Goal: Complete application form

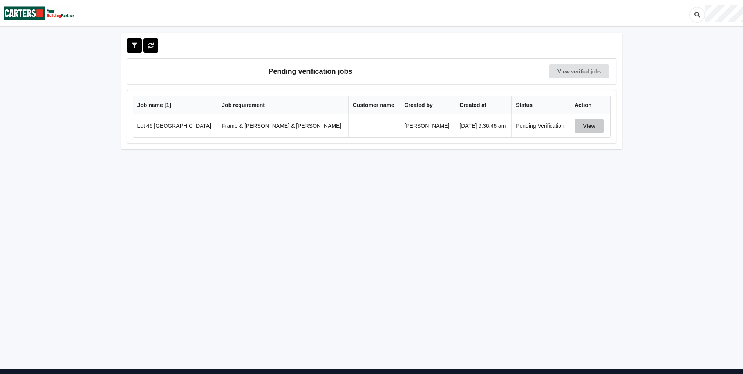
click at [584, 123] on button "View" at bounding box center [589, 126] width 29 height 14
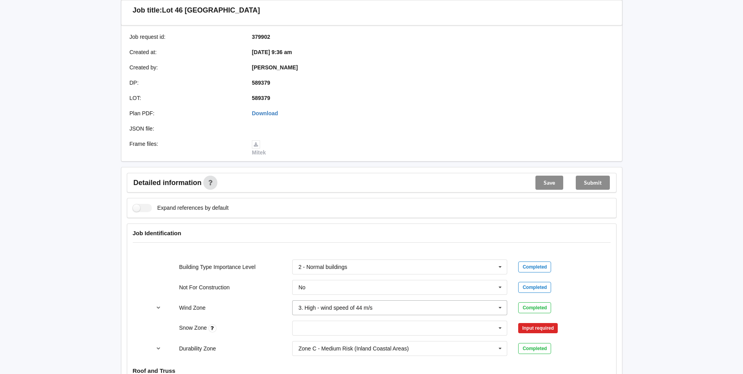
scroll to position [196, 0]
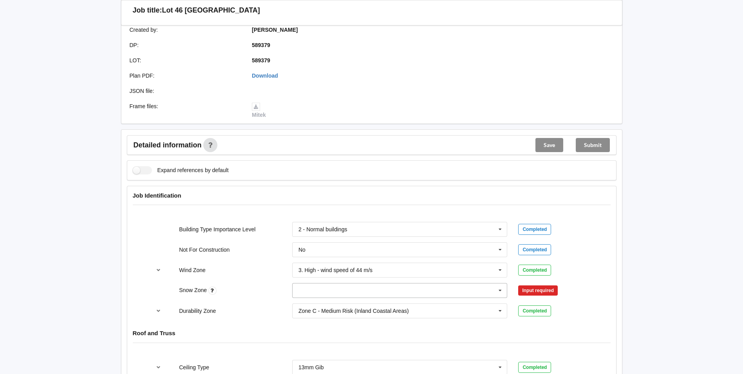
click at [314, 283] on input "text" at bounding box center [400, 290] width 215 height 14
drag, startPoint x: 323, startPoint y: 192, endPoint x: 332, endPoint y: 193, distance: 9.1
click at [323, 196] on div "N0" at bounding box center [400, 203] width 215 height 14
click at [545, 284] on button "Confirm input" at bounding box center [541, 290] width 47 height 13
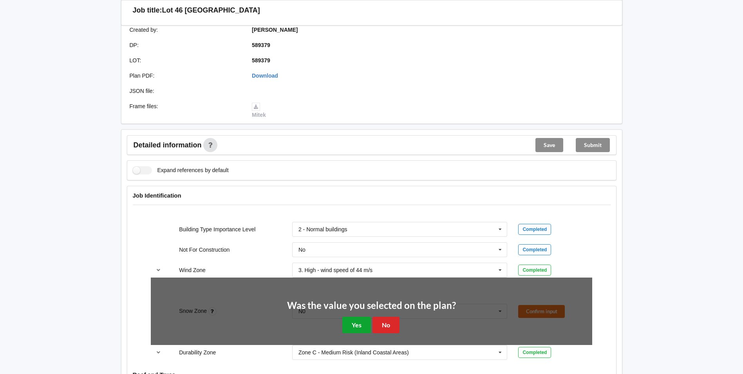
click at [345, 320] on button "Yes" at bounding box center [356, 325] width 29 height 16
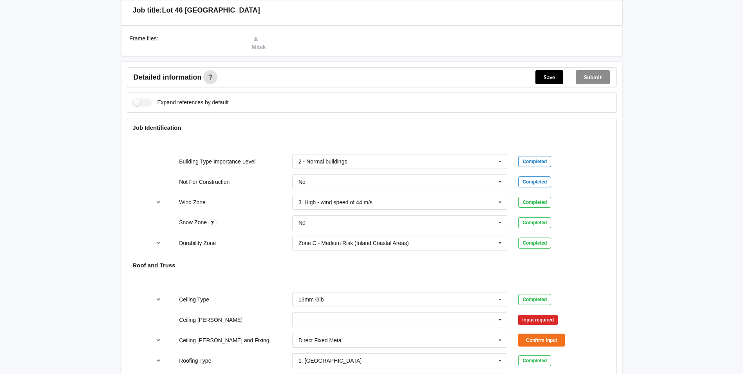
scroll to position [274, 0]
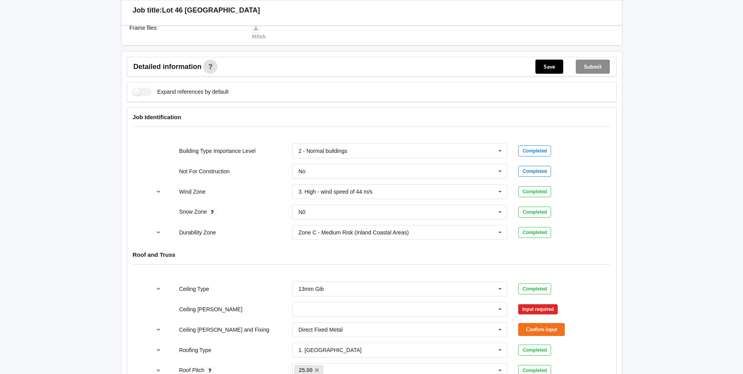
click at [291, 304] on div "400mm 450mm 600mm See Job Notes" at bounding box center [400, 309] width 226 height 26
click at [304, 303] on input "text" at bounding box center [400, 309] width 215 height 14
click at [312, 349] on span "600mm" at bounding box center [308, 352] width 18 height 6
click at [528, 302] on button "Confirm input" at bounding box center [541, 308] width 47 height 13
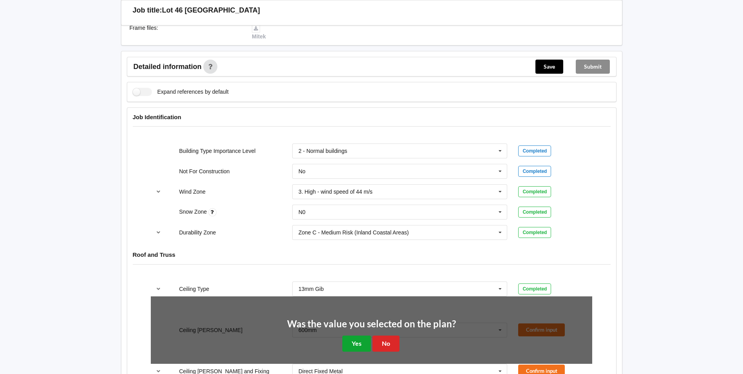
click at [353, 337] on button "Yes" at bounding box center [356, 343] width 29 height 16
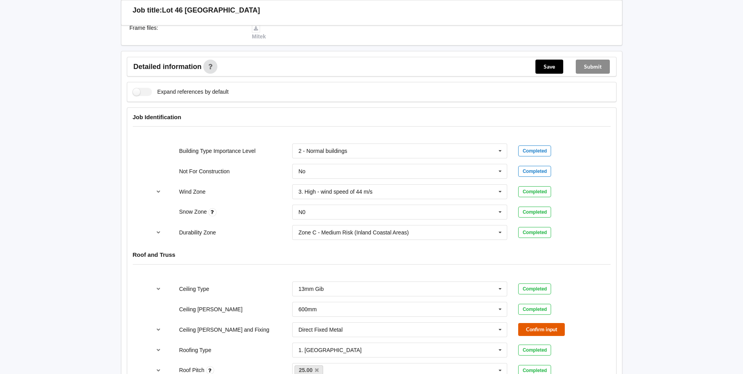
click at [532, 323] on button "Confirm input" at bounding box center [541, 329] width 47 height 13
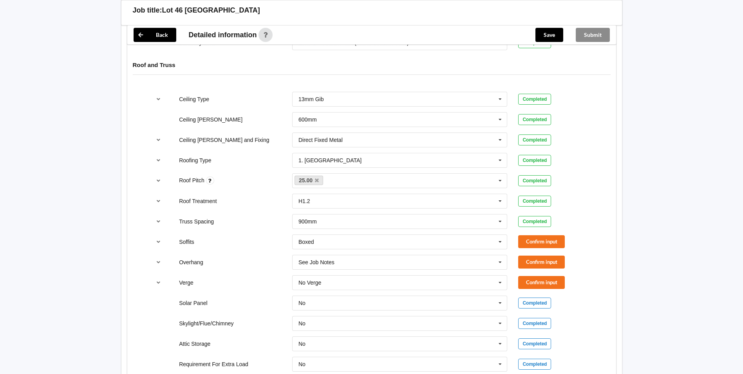
scroll to position [470, 0]
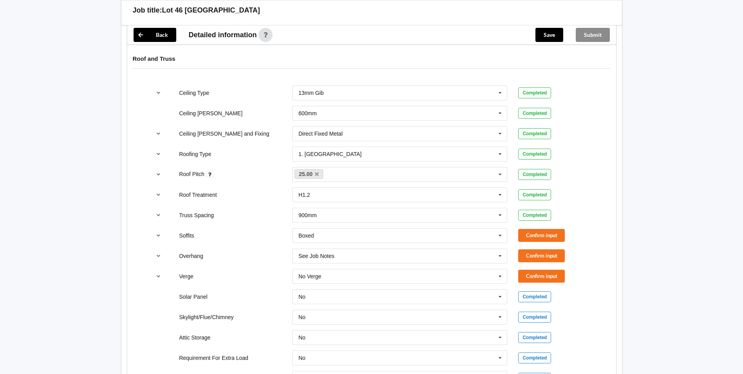
click at [515, 252] on div "Confirm input" at bounding box center [555, 255] width 85 height 13
click at [530, 249] on button "Confirm input" at bounding box center [541, 255] width 47 height 13
click at [540, 229] on button "Confirm input" at bounding box center [541, 235] width 47 height 13
click at [524, 273] on button "Confirm input" at bounding box center [541, 276] width 47 height 13
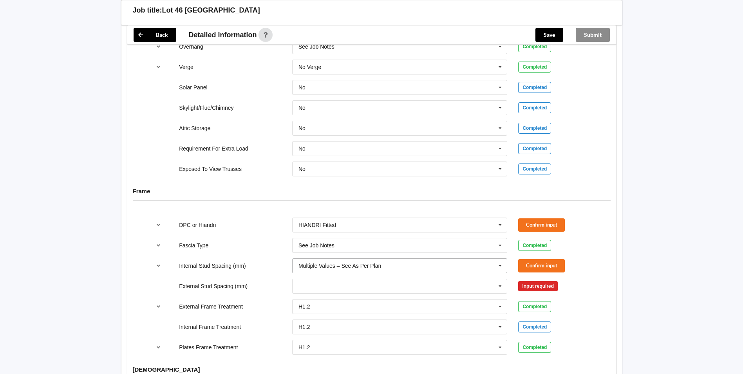
scroll to position [705, 0]
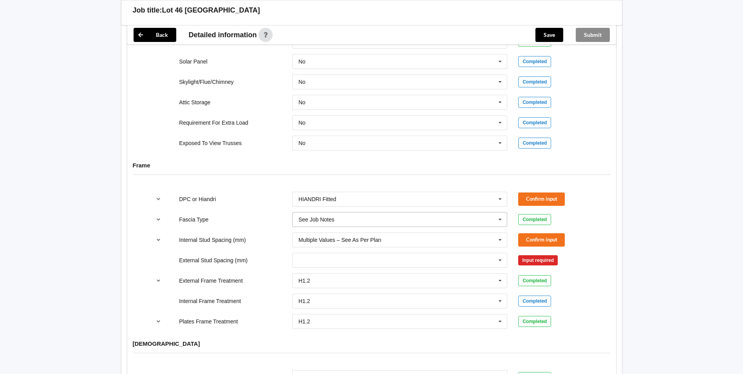
click at [341, 212] on input "text" at bounding box center [400, 219] width 215 height 14
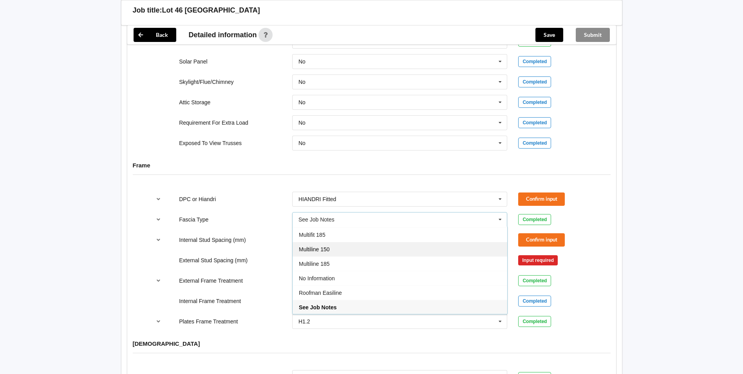
click at [336, 242] on div "Multiline 150" at bounding box center [400, 249] width 215 height 14
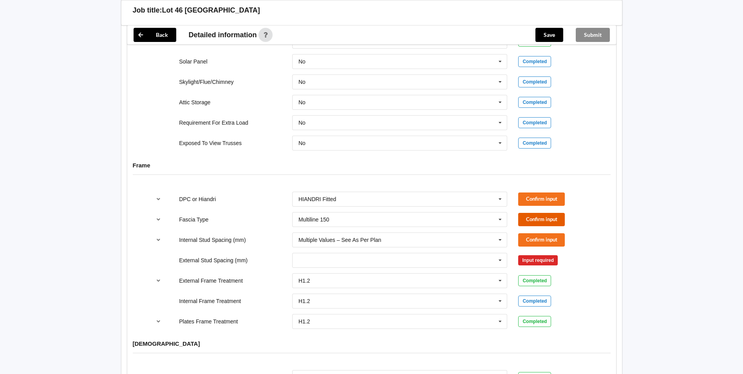
click at [532, 213] on button "Confirm input" at bounding box center [541, 219] width 47 height 13
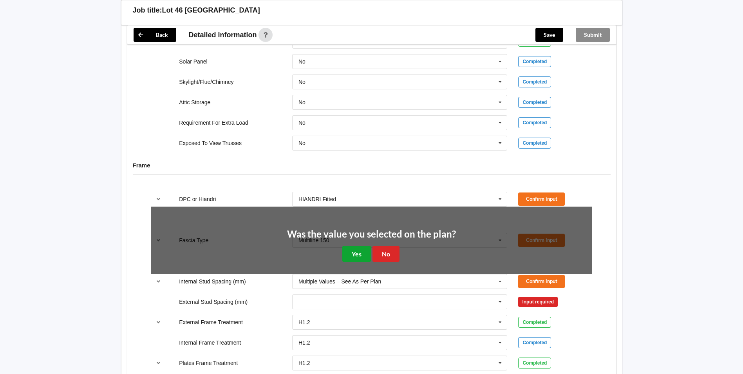
drag, startPoint x: 362, startPoint y: 247, endPoint x: 370, endPoint y: 242, distance: 9.8
click at [363, 246] on button "Yes" at bounding box center [356, 254] width 29 height 16
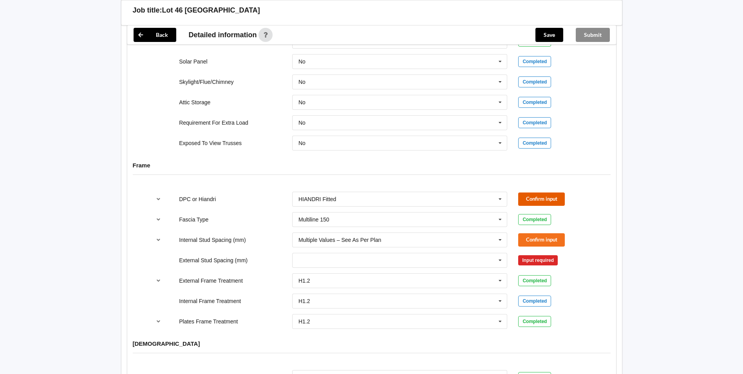
click at [543, 192] on button "Confirm input" at bounding box center [541, 198] width 47 height 13
click at [367, 247] on div "300 400 450 500 600 800 Multiple Values – See As Per Plan None See Job Notes" at bounding box center [400, 260] width 226 height 26
click at [368, 237] on div "Multiple Values – See As Per Plan" at bounding box center [340, 239] width 83 height 5
drag, startPoint x: 318, startPoint y: 249, endPoint x: 313, endPoint y: 249, distance: 4.3
click at [318, 251] on span "Multiple Values – See As Per Plan" at bounding box center [342, 254] width 87 height 6
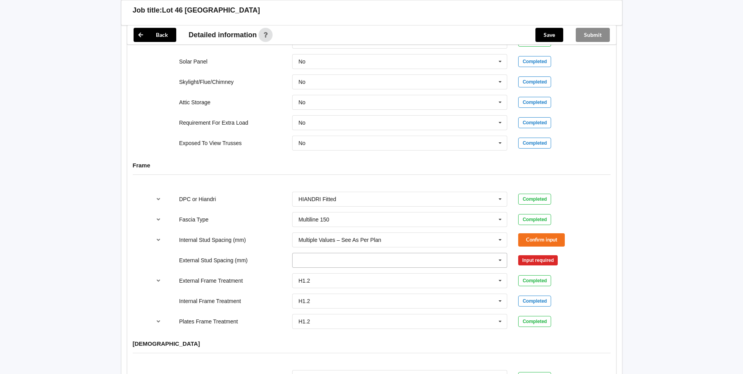
click at [308, 253] on input "text" at bounding box center [400, 260] width 215 height 14
drag, startPoint x: 317, startPoint y: 309, endPoint x: 509, endPoint y: 241, distance: 203.6
click at [317, 315] on span "Multiple Values – See As Per Plan" at bounding box center [340, 318] width 83 height 6
click at [538, 233] on button "Confirm input" at bounding box center [541, 239] width 47 height 13
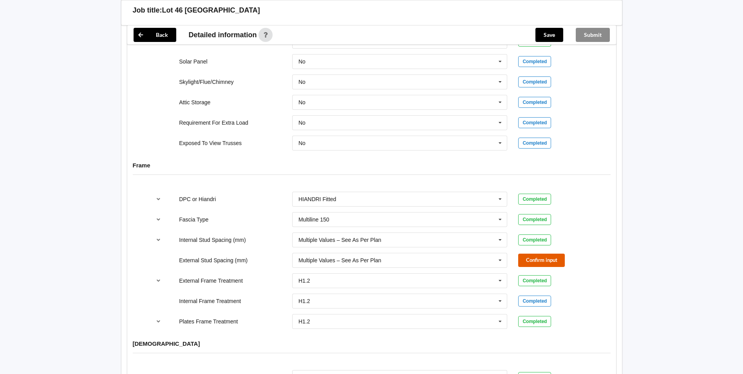
click at [529, 253] on button "Confirm input" at bounding box center [541, 259] width 47 height 13
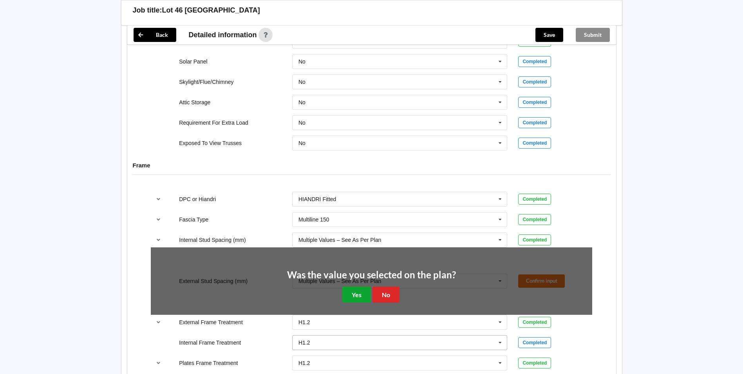
drag, startPoint x: 353, startPoint y: 290, endPoint x: 367, endPoint y: 286, distance: 15.3
click at [354, 290] on button "Yes" at bounding box center [356, 294] width 29 height 16
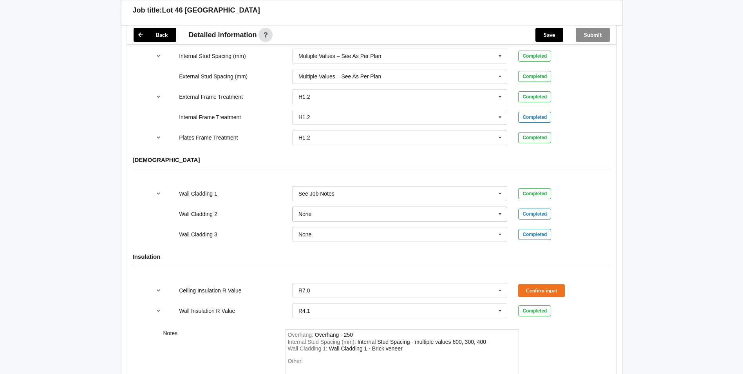
scroll to position [861, 0]
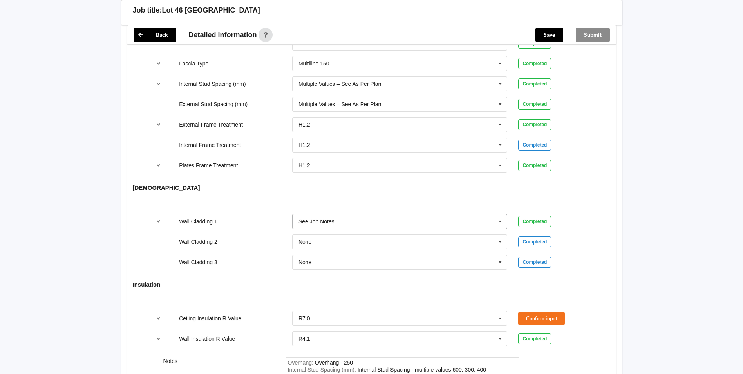
click at [322, 219] on div "See Job Notes" at bounding box center [317, 221] width 36 height 5
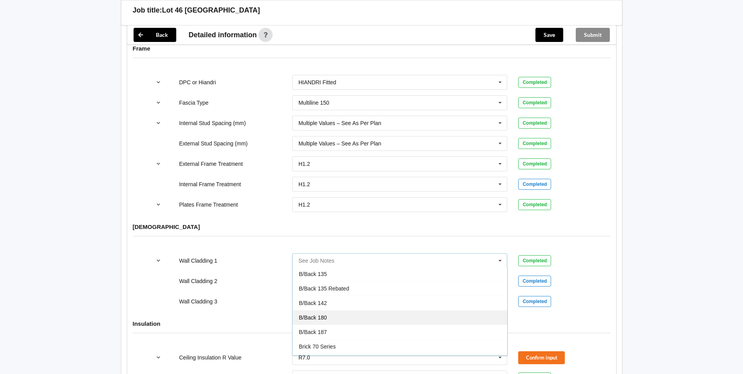
scroll to position [39, 0]
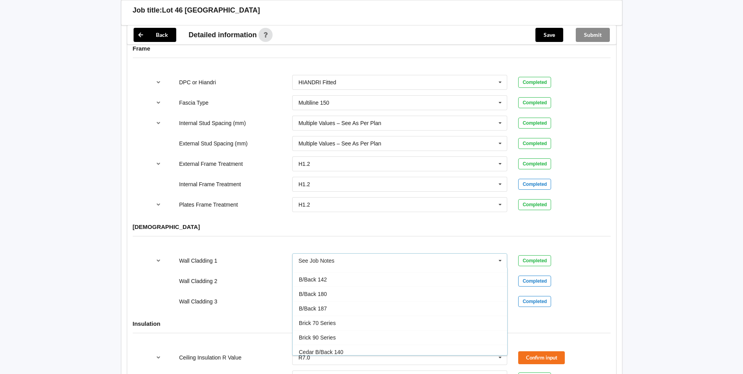
drag, startPoint x: 331, startPoint y: 312, endPoint x: 346, endPoint y: 307, distance: 15.9
click at [332, 320] on span "Brick 70 Series" at bounding box center [317, 323] width 37 height 6
click at [548, 255] on button "Confirm input" at bounding box center [541, 260] width 47 height 13
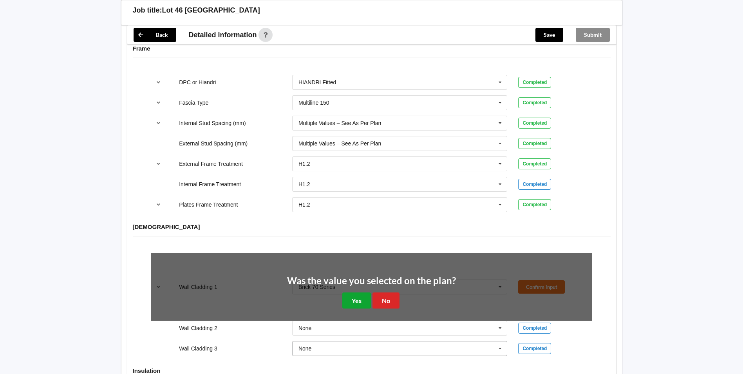
click at [364, 293] on button "Yes" at bounding box center [356, 300] width 29 height 16
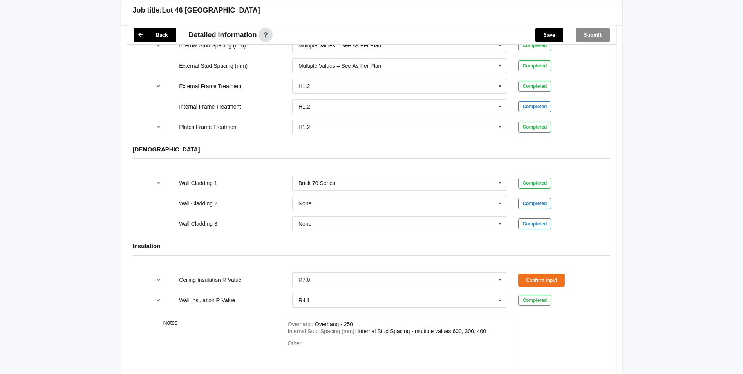
scroll to position [900, 0]
click at [541, 266] on div "Ceiling Insulation R Value R7.0 None R1.3 R1.4 R1.5 R1.6 R1.8 R1.9 R2.0 R2.2 R2…" at bounding box center [371, 279] width 453 height 26
click at [543, 273] on button "Confirm input" at bounding box center [541, 279] width 47 height 13
click at [556, 27] on div "Save" at bounding box center [549, 34] width 40 height 19
click at [582, 34] on div "Submit" at bounding box center [593, 34] width 47 height 19
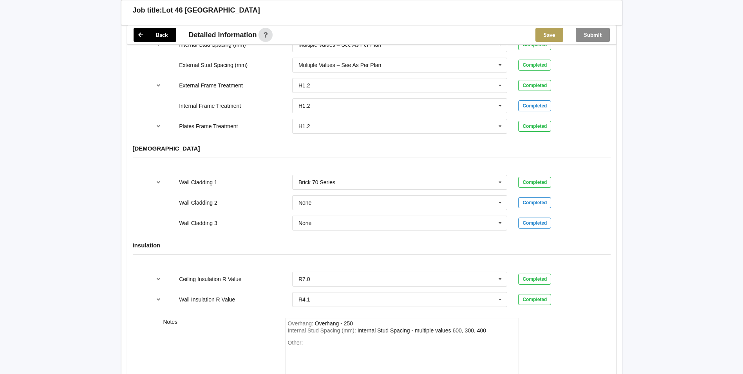
drag, startPoint x: 536, startPoint y: 25, endPoint x: 540, endPoint y: 30, distance: 6.1
click at [538, 27] on div "Save" at bounding box center [549, 34] width 40 height 19
click at [544, 30] on button "Save" at bounding box center [550, 35] width 28 height 14
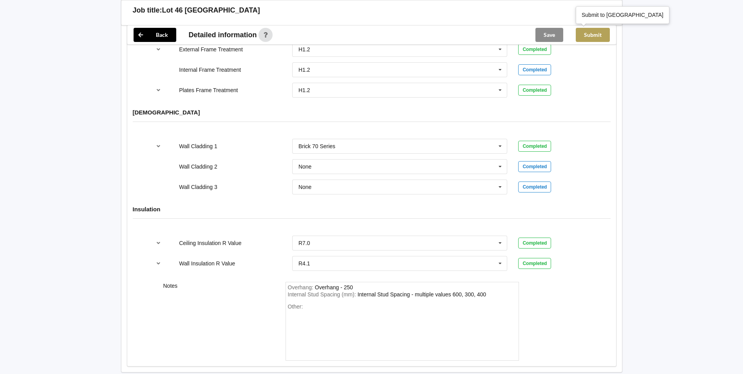
click at [588, 31] on button "Submit" at bounding box center [593, 35] width 34 height 14
